Goal: Information Seeking & Learning: Learn about a topic

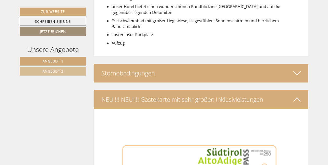
scroll to position [1158, 0]
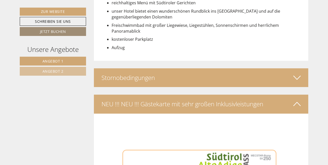
click at [297, 78] on icon at bounding box center [297, 77] width 7 height 9
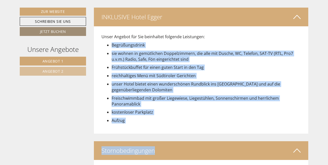
scroll to position [1095, 0]
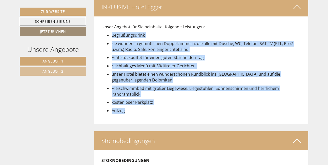
drag, startPoint x: 112, startPoint y: 133, endPoint x: 145, endPoint y: 114, distance: 37.9
click at [145, 114] on div "Unser Angebot für Sie beinhaltet folgende Leistungen: Begrüßungsdrink sie wohne…" at bounding box center [201, 69] width 215 height 107
copy div "Begrüßungsdrink sie wohnen in gemütlichen Doppelzimmern, die alle mit Dusche, W…"
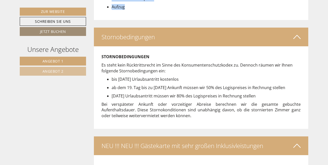
scroll to position [1205, 0]
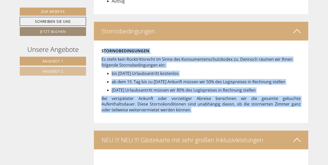
drag, startPoint x: 103, startPoint y: 51, endPoint x: 229, endPoint y: 113, distance: 140.8
click at [229, 113] on div "STORNOBEDINGUNGEN Es steht kein Rücktrittsrecht im Sinne des Konsumentenschutzk…" at bounding box center [201, 82] width 215 height 83
copy div "TORNOBEDINGUNGEN Es steht kein Rücktrittsrecht im Sinne des Konsumentenschutzko…"
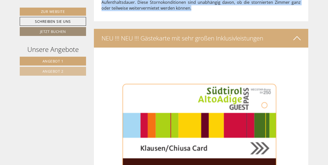
scroll to position [1306, 0]
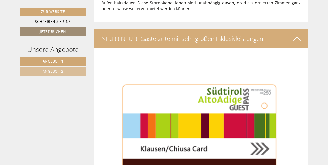
click at [189, 41] on div "NEU !!! NEU !!! Gästekarte mit sehr großen Inklusivleistungen" at bounding box center [201, 38] width 215 height 19
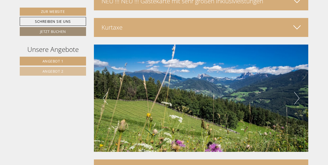
scroll to position [1348, 0]
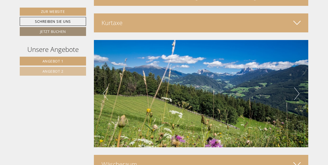
click at [109, 25] on div "Kurtaxe" at bounding box center [201, 22] width 215 height 19
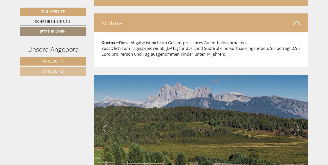
drag, startPoint x: 29, startPoint y: 139, endPoint x: 39, endPoint y: 139, distance: 9.6
